Goal: Transaction & Acquisition: Book appointment/travel/reservation

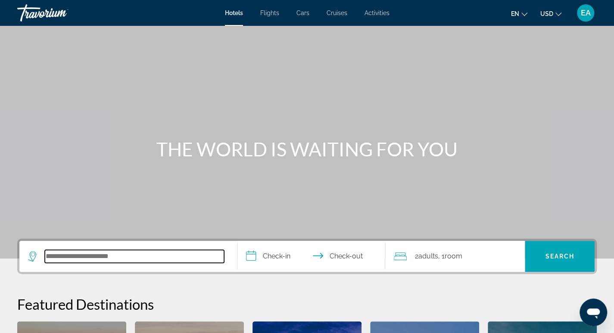
click at [65, 256] on input "Search hotel destination" at bounding box center [134, 256] width 179 height 13
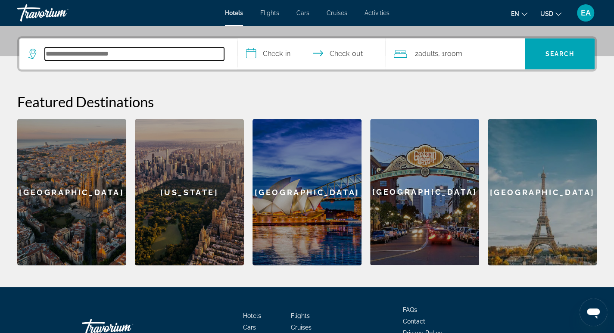
scroll to position [210, 0]
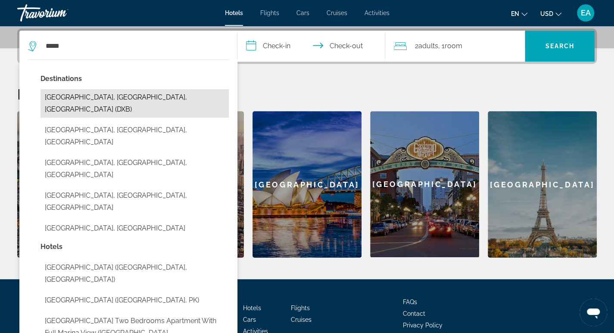
click at [103, 101] on button "[GEOGRAPHIC_DATA], [GEOGRAPHIC_DATA], [GEOGRAPHIC_DATA] (DXB)" at bounding box center [135, 103] width 188 height 28
type input "**********"
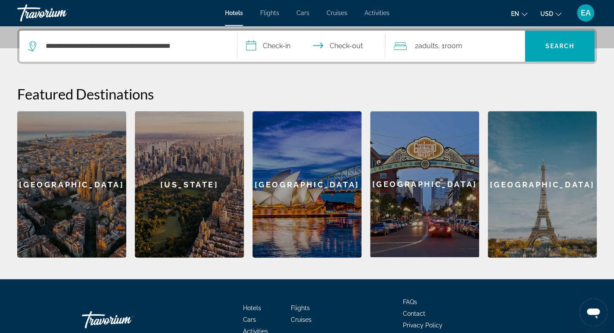
click at [278, 50] on input "**********" at bounding box center [313, 48] width 152 height 34
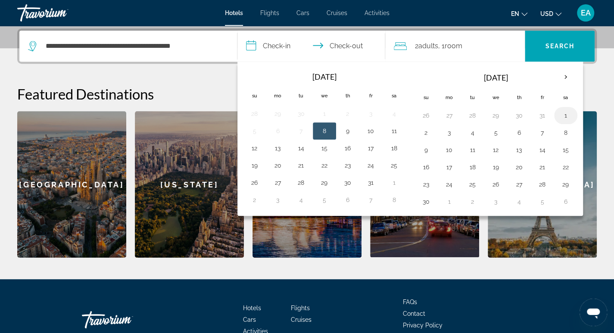
click at [564, 112] on button "1" at bounding box center [566, 115] width 14 height 12
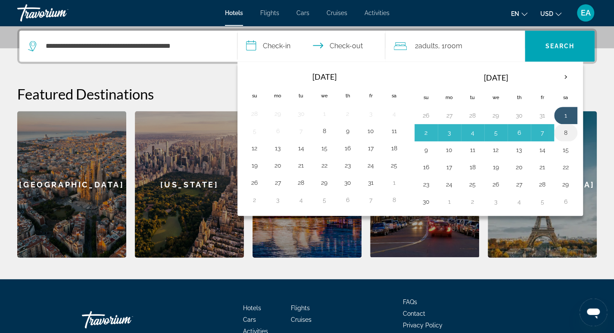
click at [562, 129] on button "8" at bounding box center [566, 133] width 14 height 12
type input "**********"
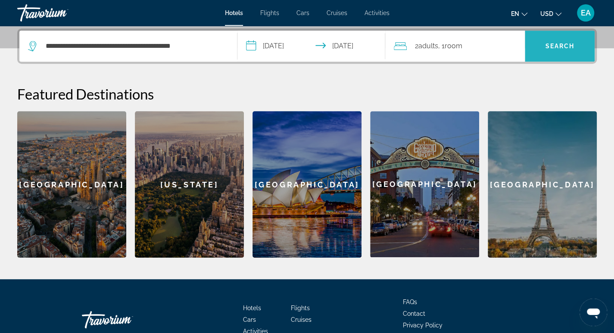
click at [558, 52] on span "Search" at bounding box center [560, 46] width 70 height 21
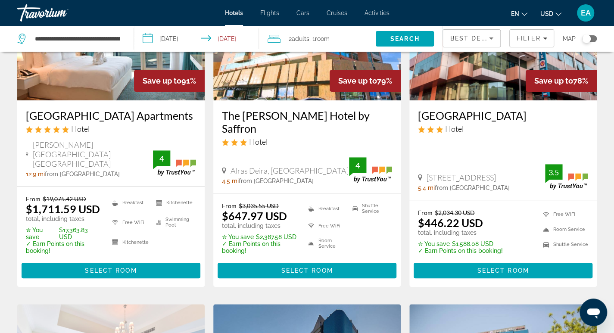
scroll to position [112, 0]
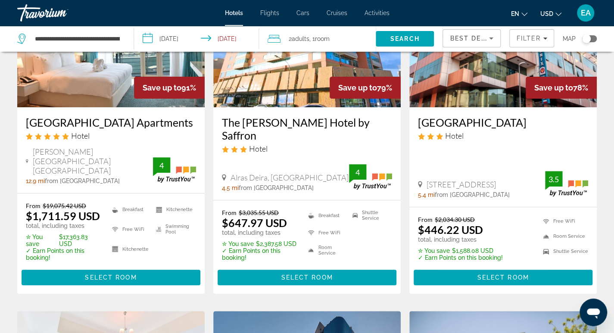
click at [65, 123] on h3 "[GEOGRAPHIC_DATA] Apartments" at bounding box center [111, 122] width 170 height 13
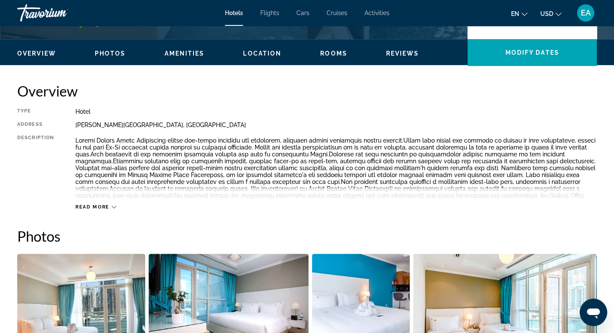
scroll to position [262, 0]
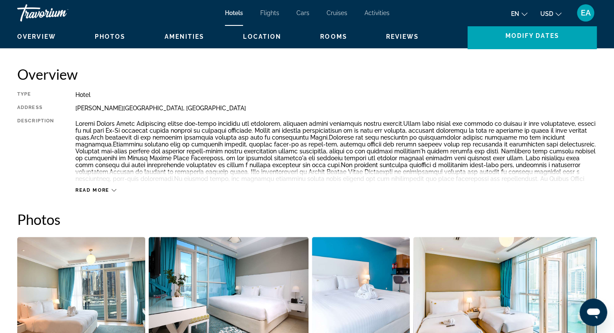
click at [109, 188] on div "Read more" at bounding box center [95, 190] width 41 height 6
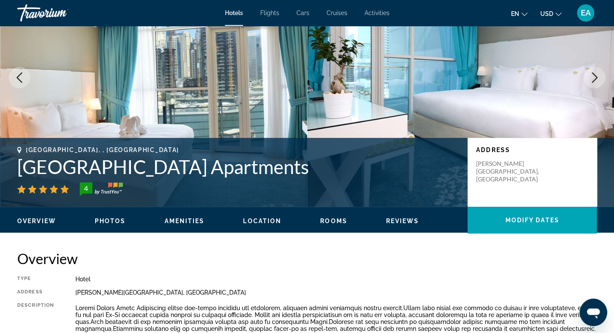
scroll to position [0, 0]
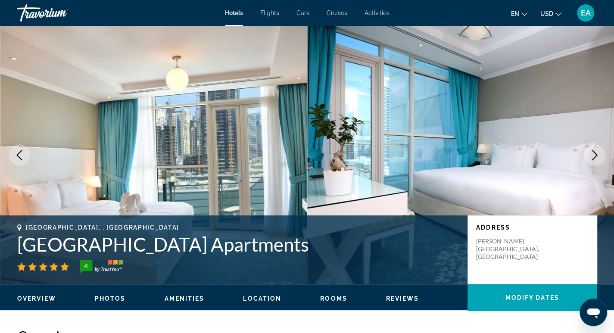
click at [27, 159] on button "Previous image" at bounding box center [20, 155] width 22 height 22
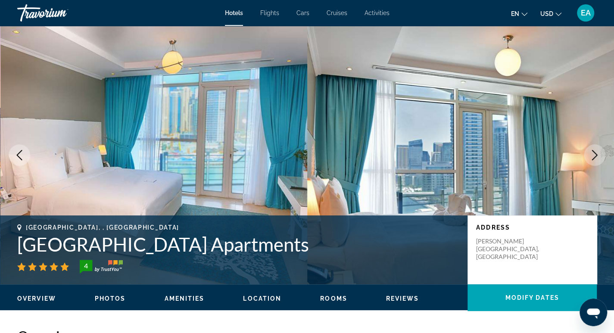
click at [21, 21] on div "Travorium" at bounding box center [60, 13] width 86 height 22
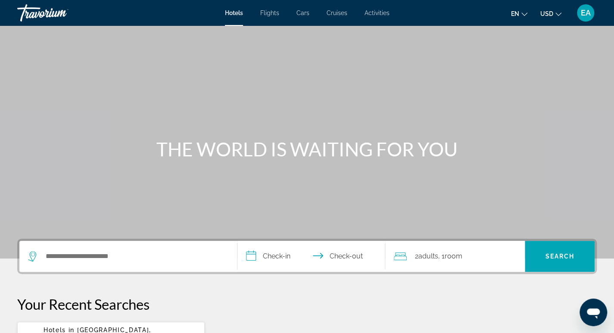
click at [25, 12] on div "Travorium" at bounding box center [60, 13] width 86 height 22
